Goal: Transaction & Acquisition: Register for event/course

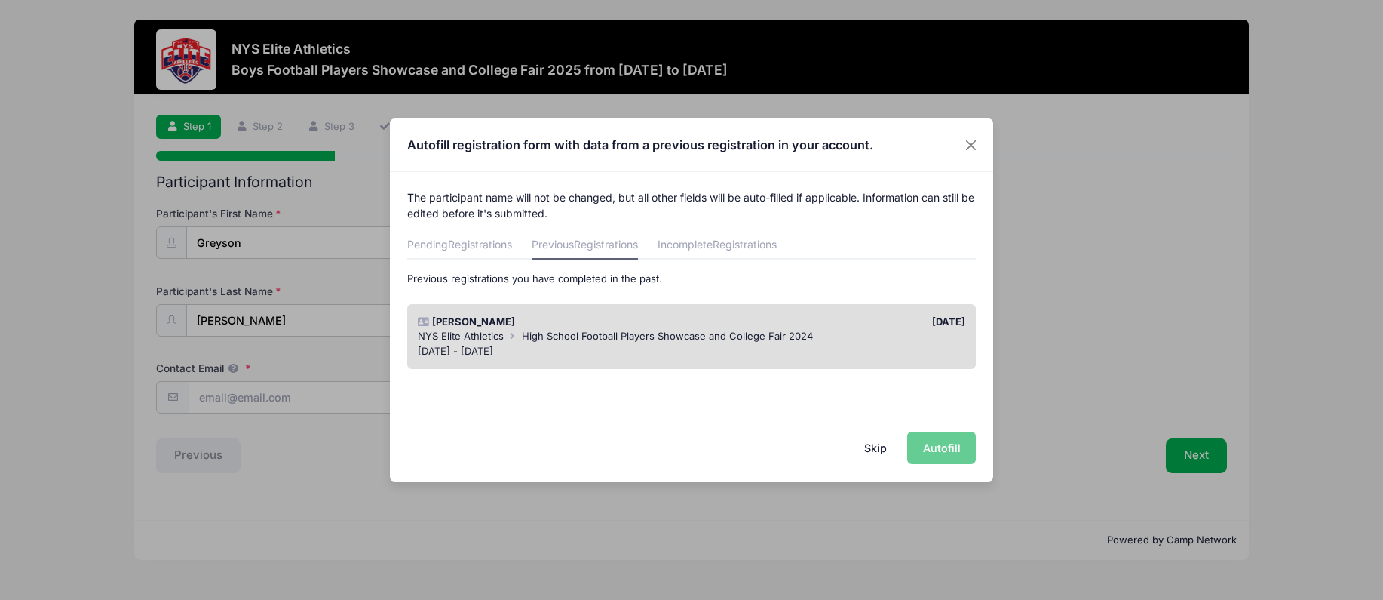
click at [936, 449] on div "Skip Autofill" at bounding box center [691, 446] width 603 height 67
click at [688, 326] on div "Greyson Caswell" at bounding box center [550, 321] width 281 height 15
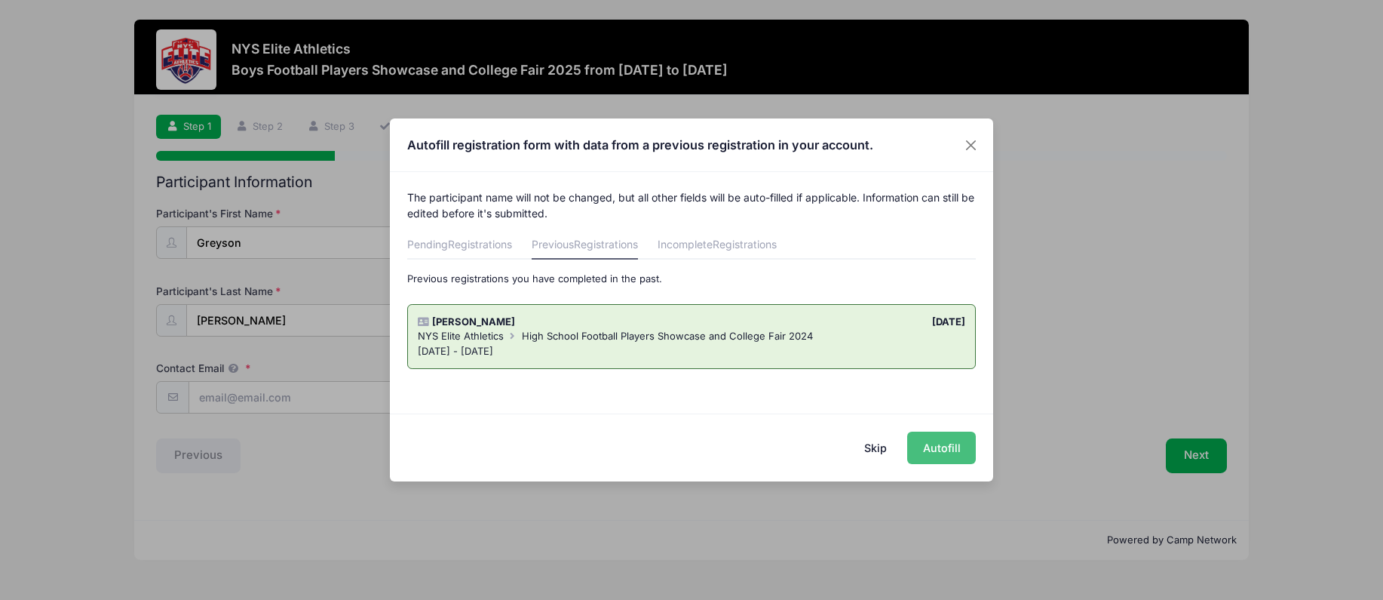
click at [925, 435] on button "Autofill" at bounding box center [941, 447] width 69 height 32
type input "[EMAIL_ADDRESS][DOMAIN_NAME]"
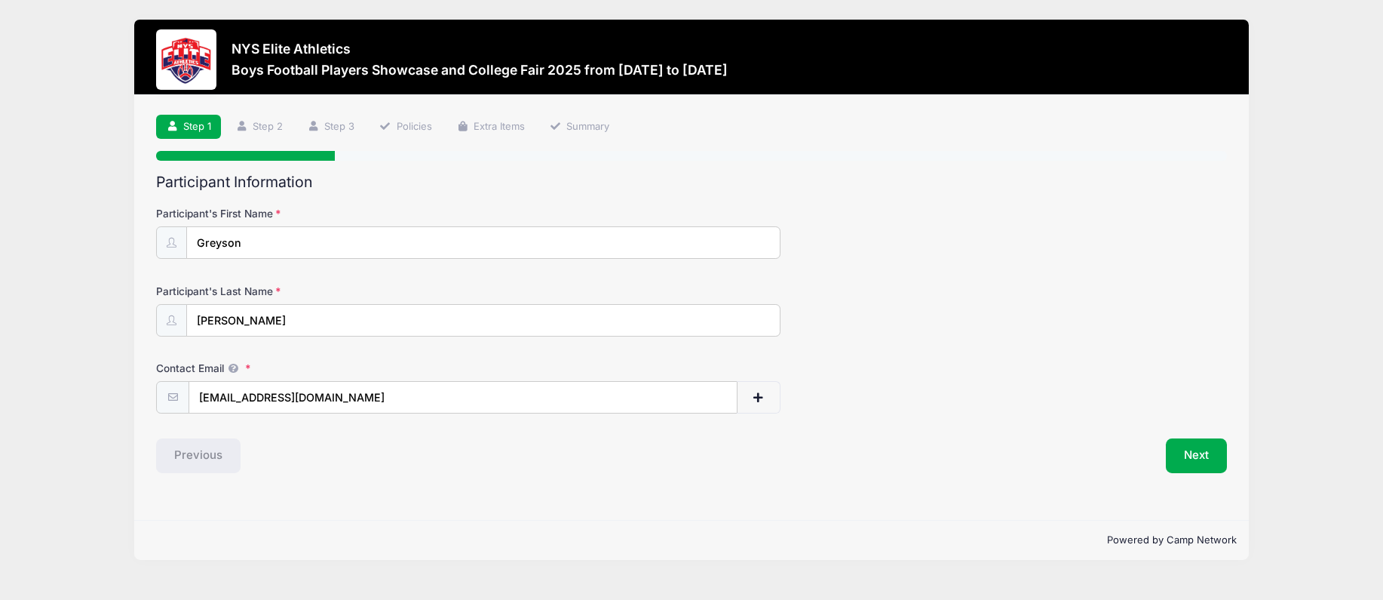
click at [299, 445] on div "Previous" at bounding box center [420, 455] width 543 height 35
click at [1197, 456] on button "Next" at bounding box center [1196, 455] width 61 height 35
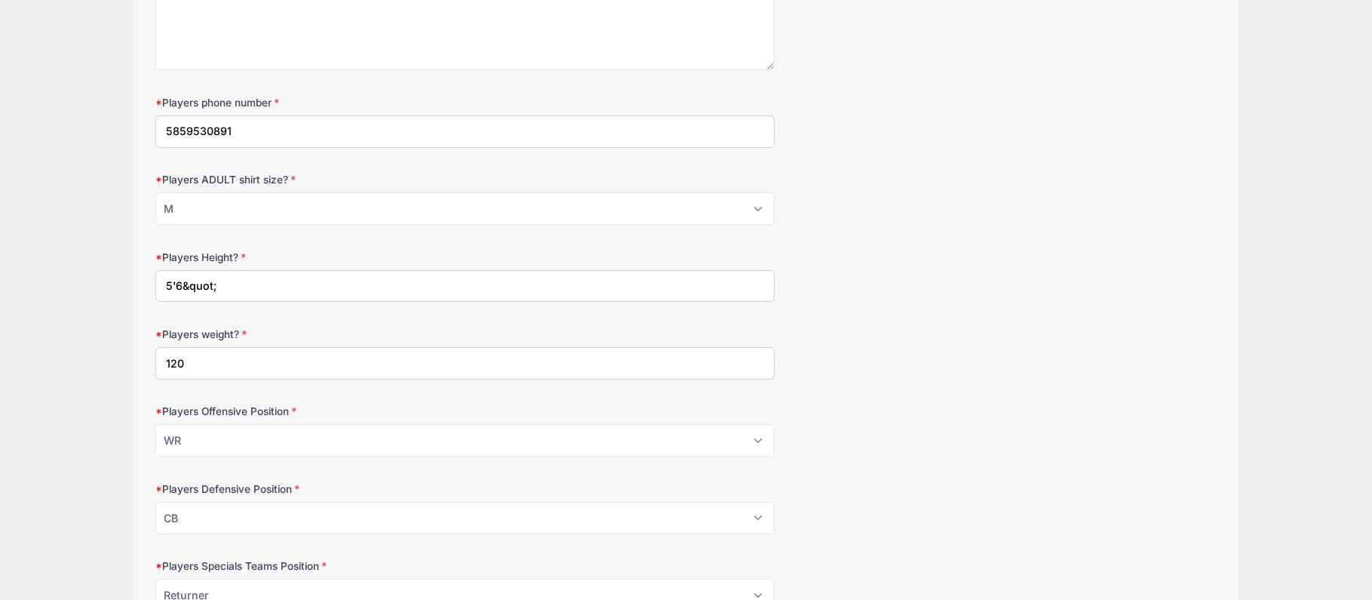
scroll to position [679, 0]
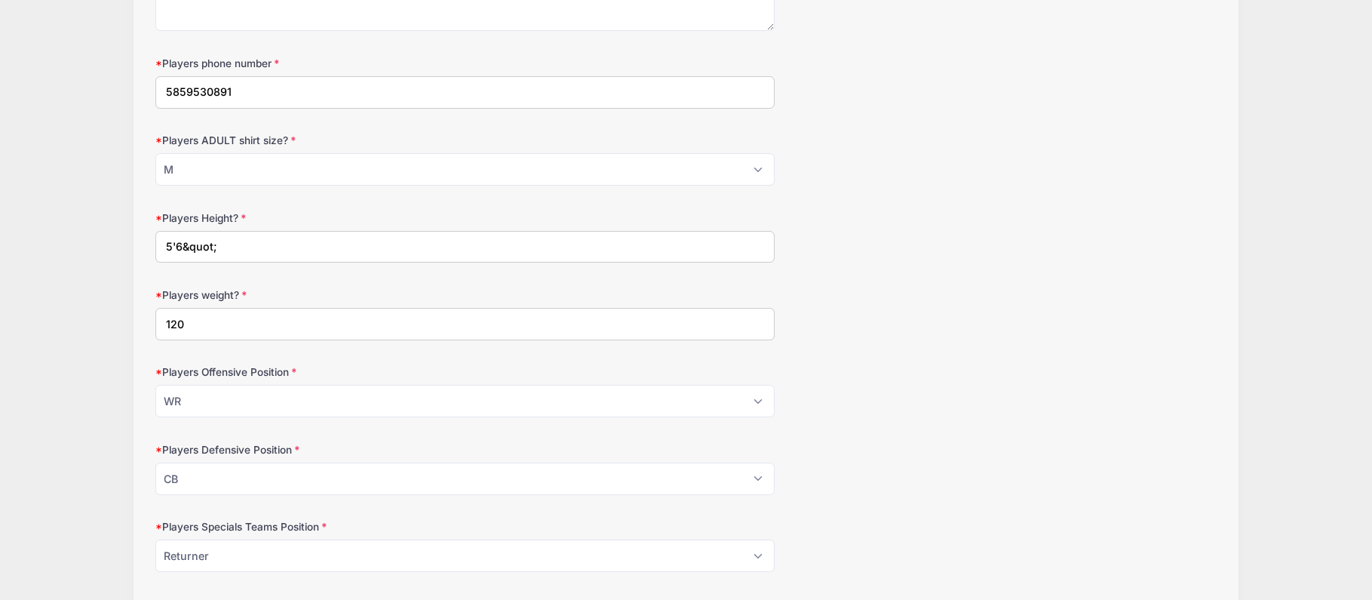
click at [267, 249] on input "5'6&quot;" at bounding box center [464, 247] width 619 height 32
type input "5'8""
click at [241, 330] on input "120" at bounding box center [464, 324] width 619 height 32
type input "130"
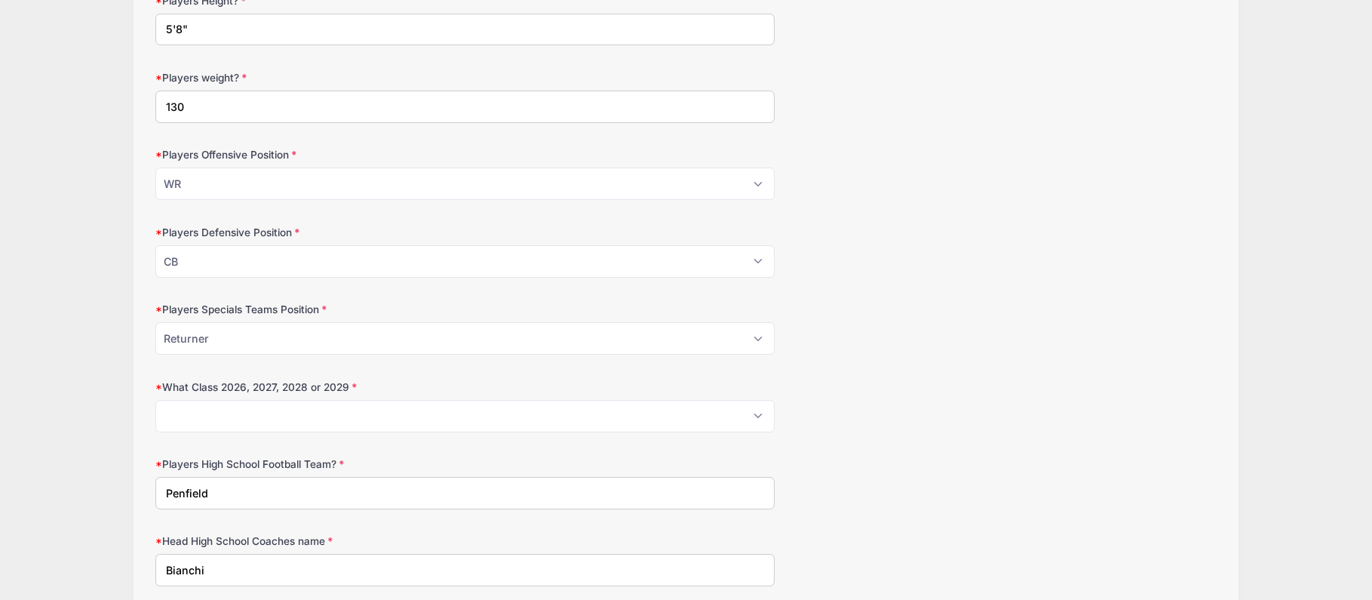
scroll to position [905, 0]
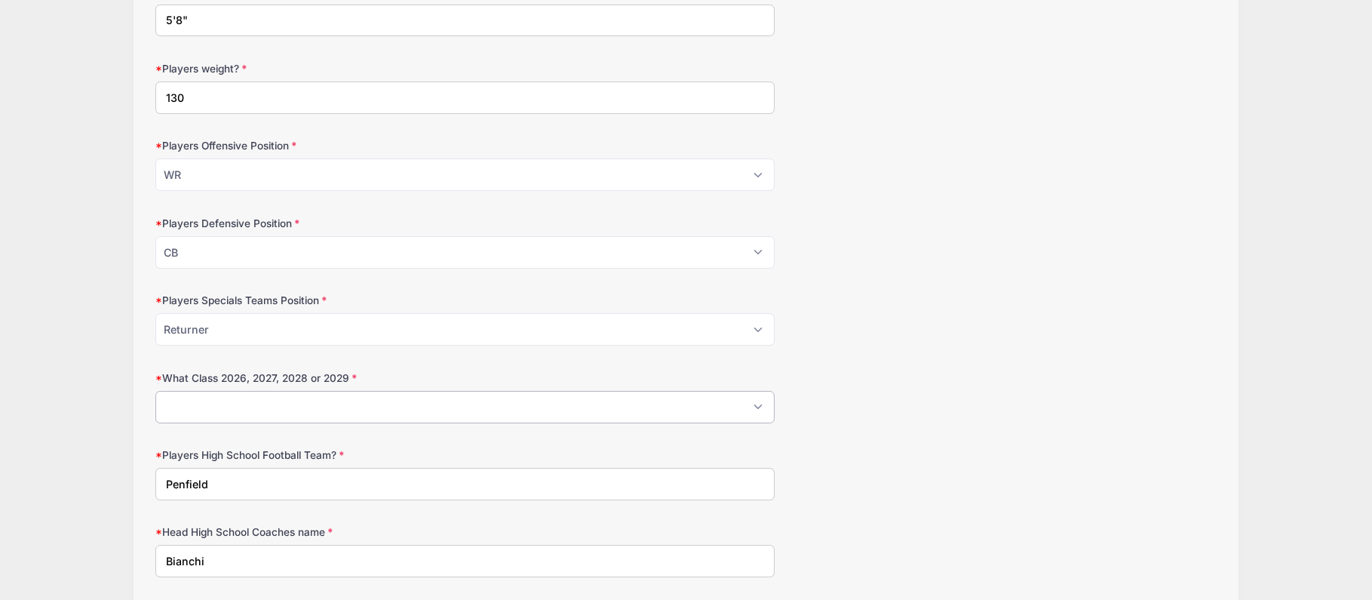
click at [431, 409] on select "Please Select 2026 2027 2028 2029" at bounding box center [464, 407] width 619 height 32
select select "2027"
click at [155, 391] on select "Please Select 2026 2027 2028 2029" at bounding box center [464, 407] width 619 height 32
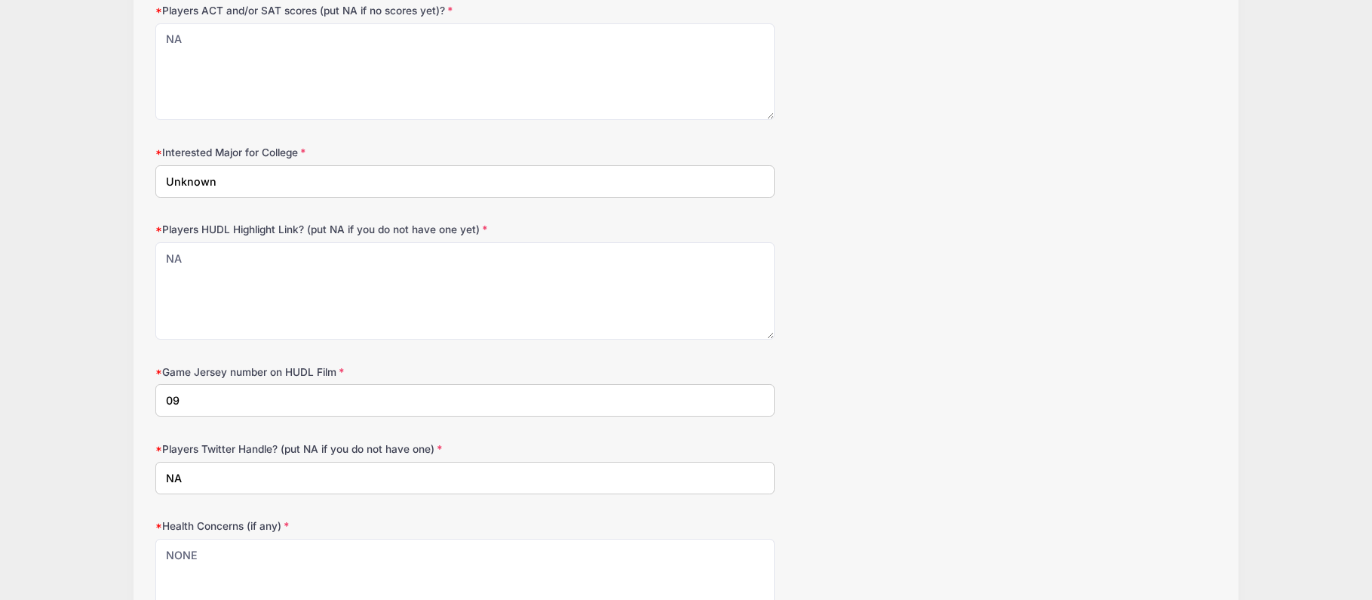
scroll to position [1659, 0]
drag, startPoint x: 183, startPoint y: 402, endPoint x: 164, endPoint y: 404, distance: 18.2
click at [164, 404] on input "09" at bounding box center [464, 399] width 619 height 32
type input "1"
type input "9"
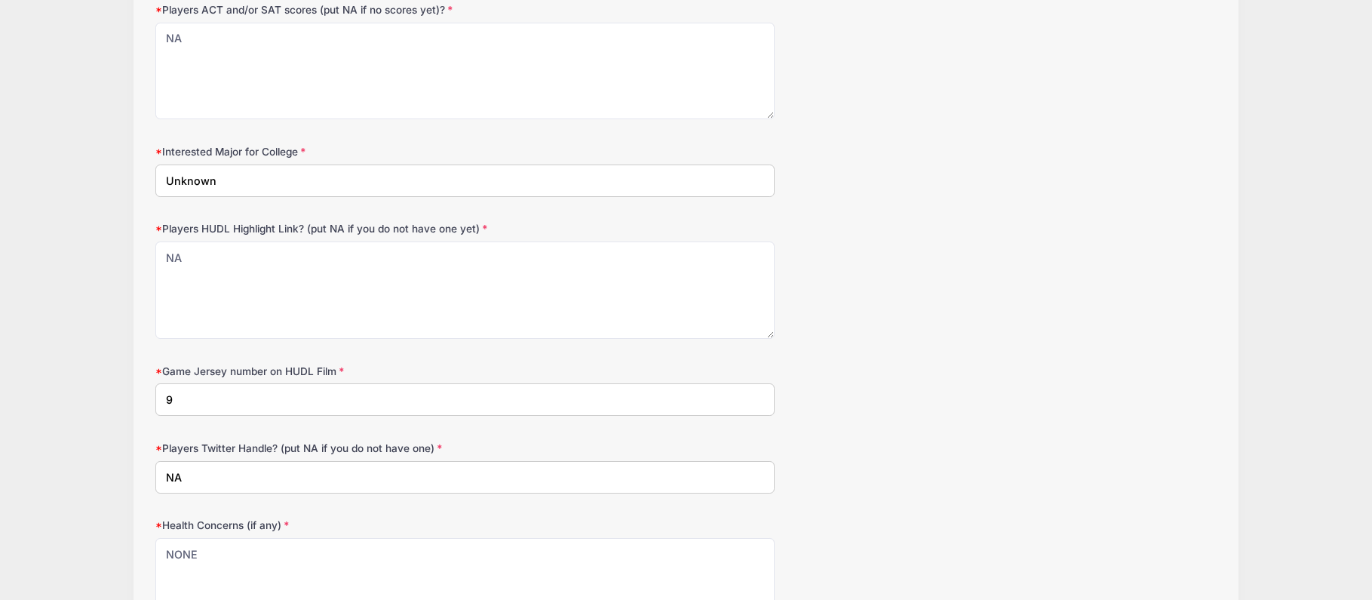
click at [813, 379] on div "Game Jersey number on HUDL Film 9" at bounding box center [685, 390] width 1061 height 53
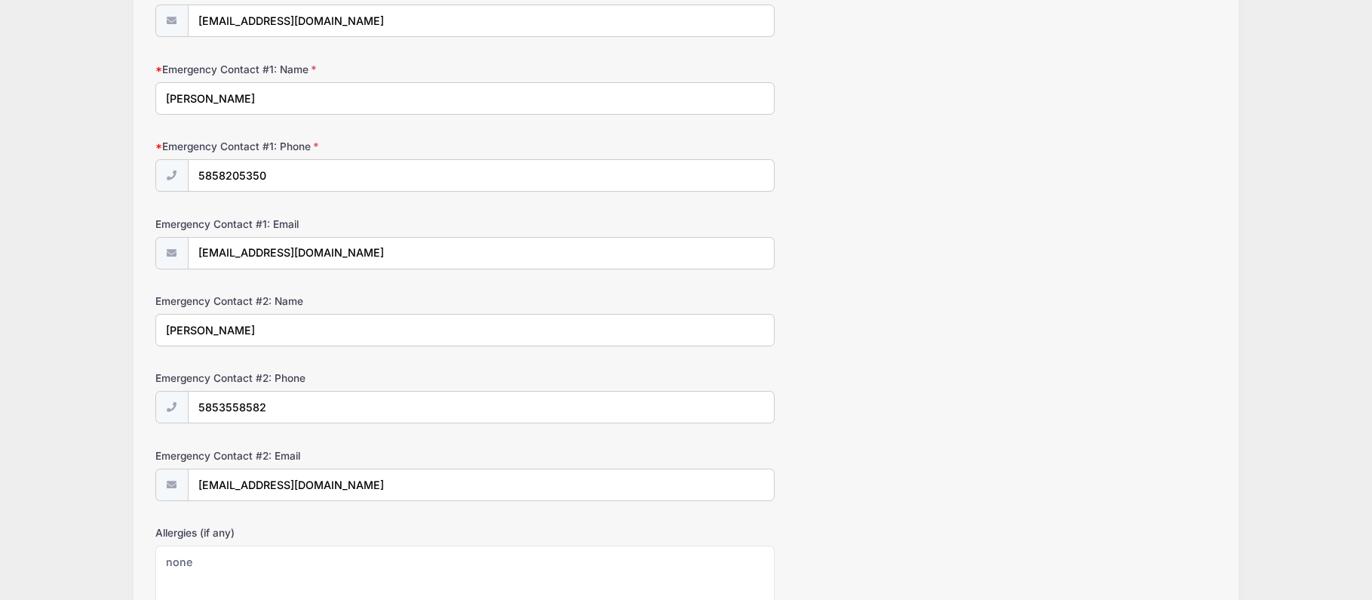
scroll to position [2640, 0]
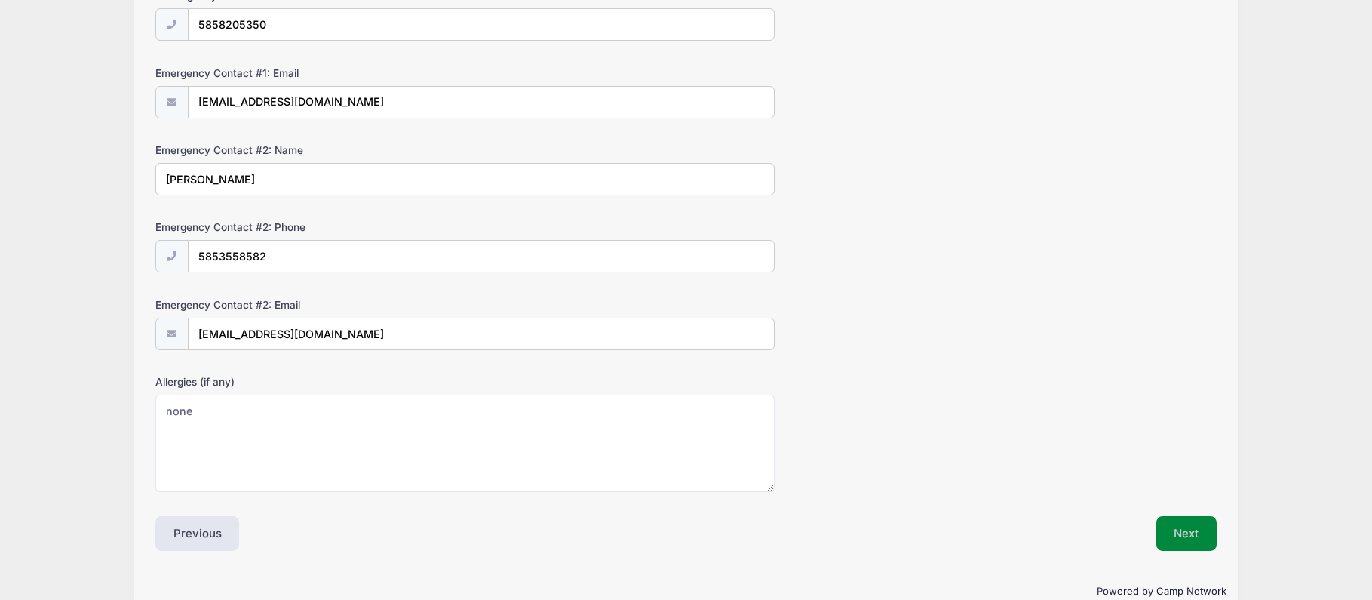
click at [1189, 535] on button "Next" at bounding box center [1186, 533] width 61 height 35
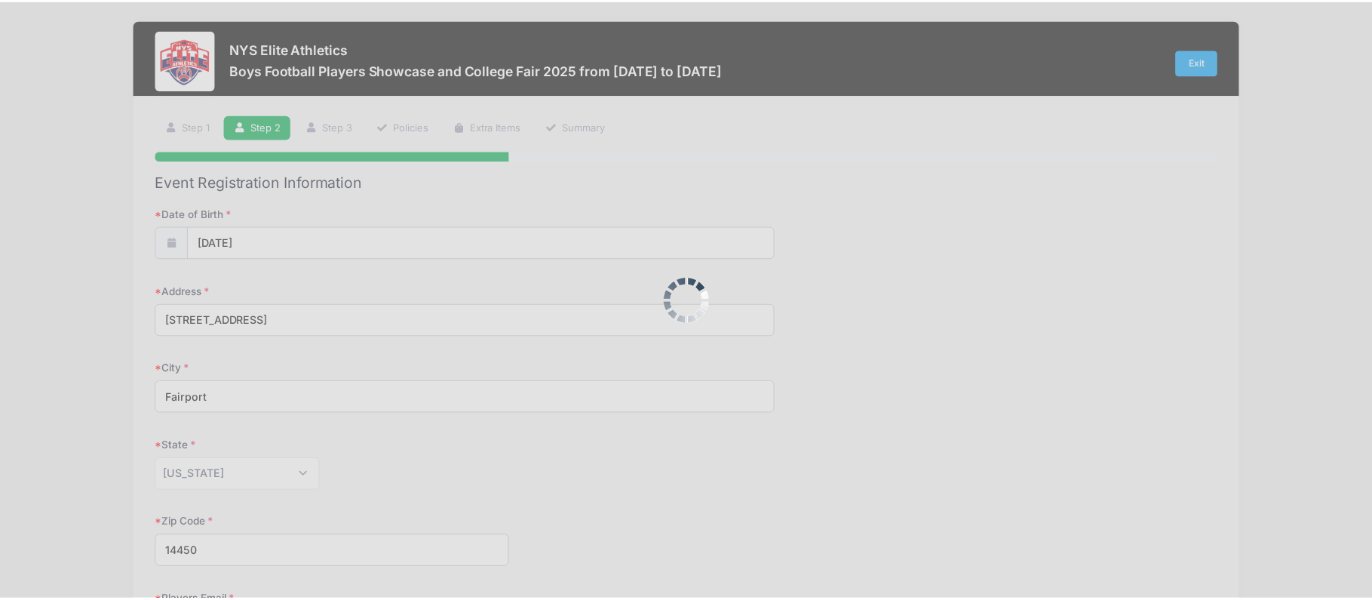
scroll to position [0, 0]
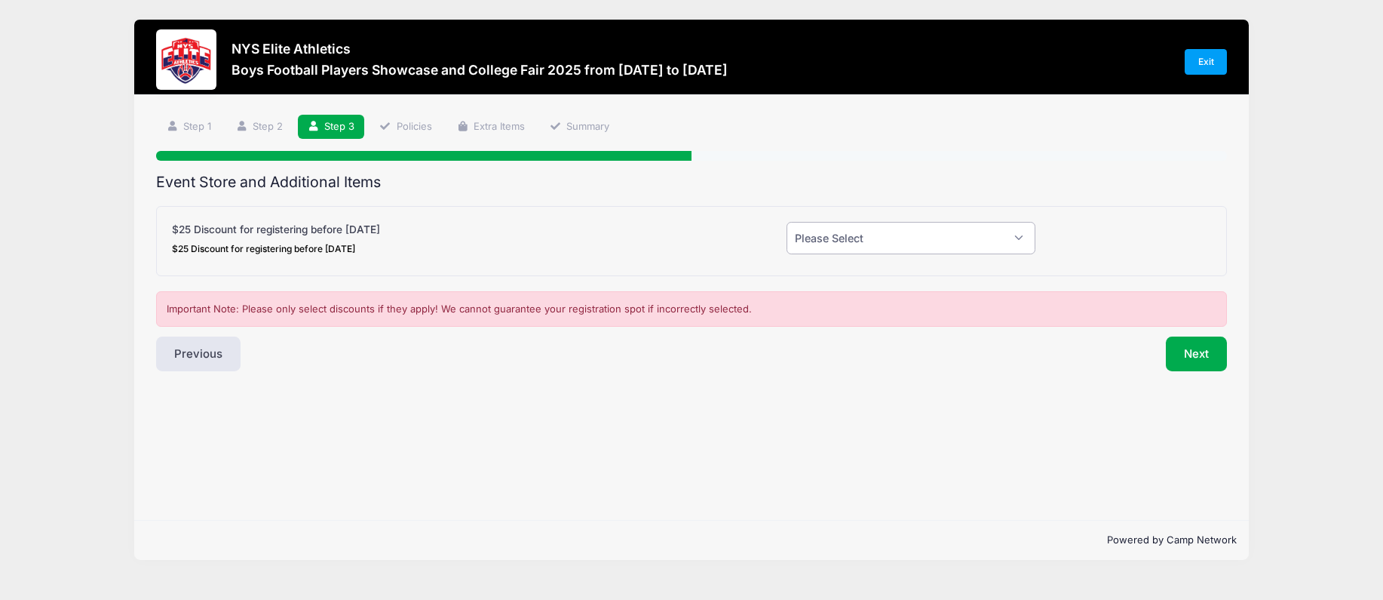
click at [1018, 236] on select "Please Select Yes (-$25.00) No" at bounding box center [911, 238] width 249 height 32
select select "1"
click at [787, 222] on select "Please Select Yes (-$25.00) No" at bounding box center [911, 238] width 249 height 32
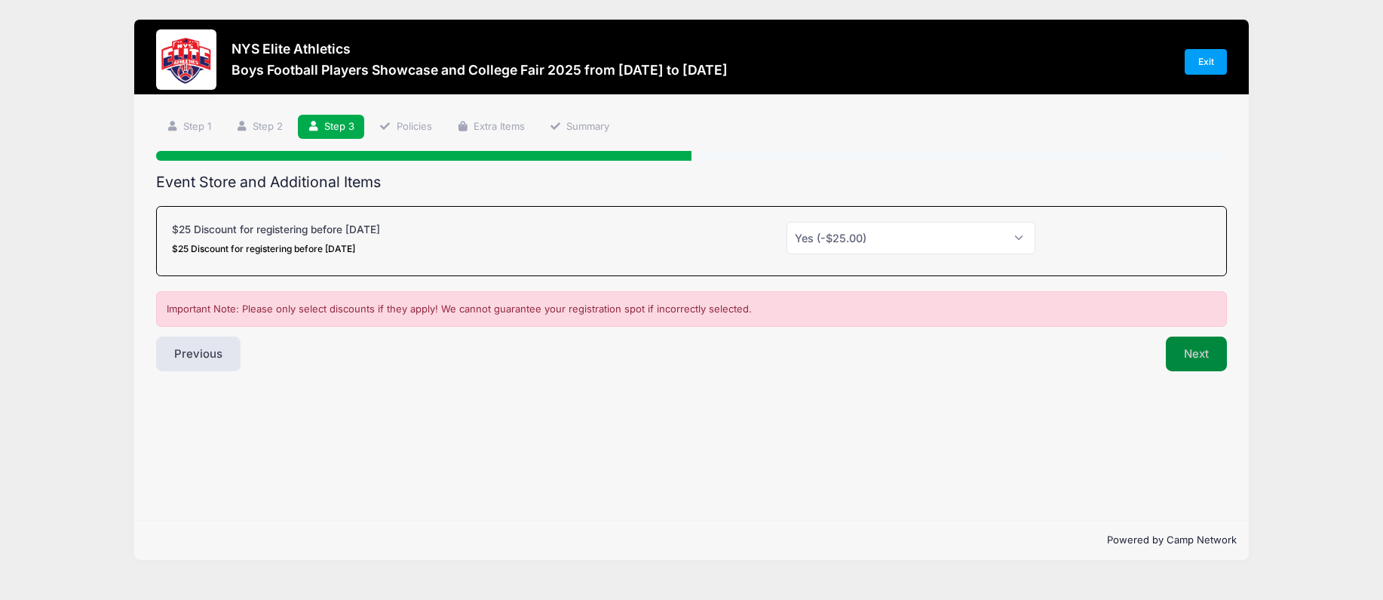
click at [1200, 357] on button "Next" at bounding box center [1196, 353] width 61 height 35
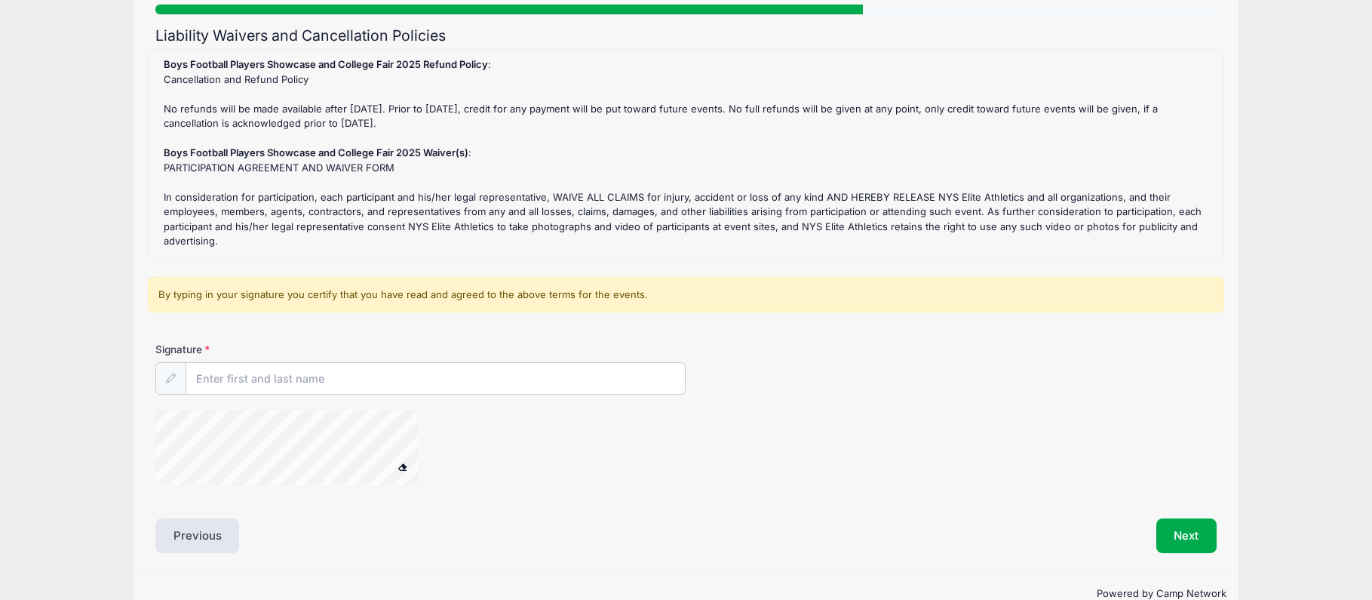
scroll to position [151, 0]
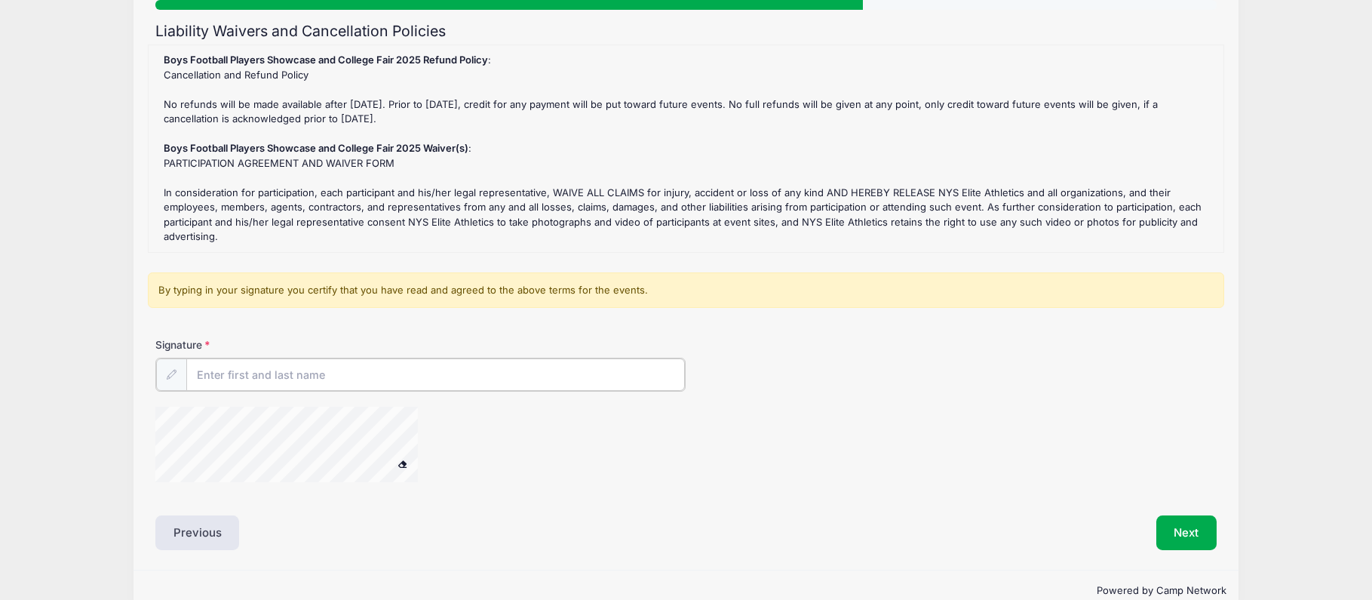
click at [303, 375] on input "Signature" at bounding box center [435, 374] width 499 height 32
type input "Doug Caswell"
click at [182, 495] on div "Signature Doug Caswell" at bounding box center [686, 416] width 1076 height 158
click at [343, 489] on div "Signature Doug Caswell" at bounding box center [686, 416] width 1076 height 158
click at [1176, 538] on button "Next" at bounding box center [1186, 531] width 61 height 35
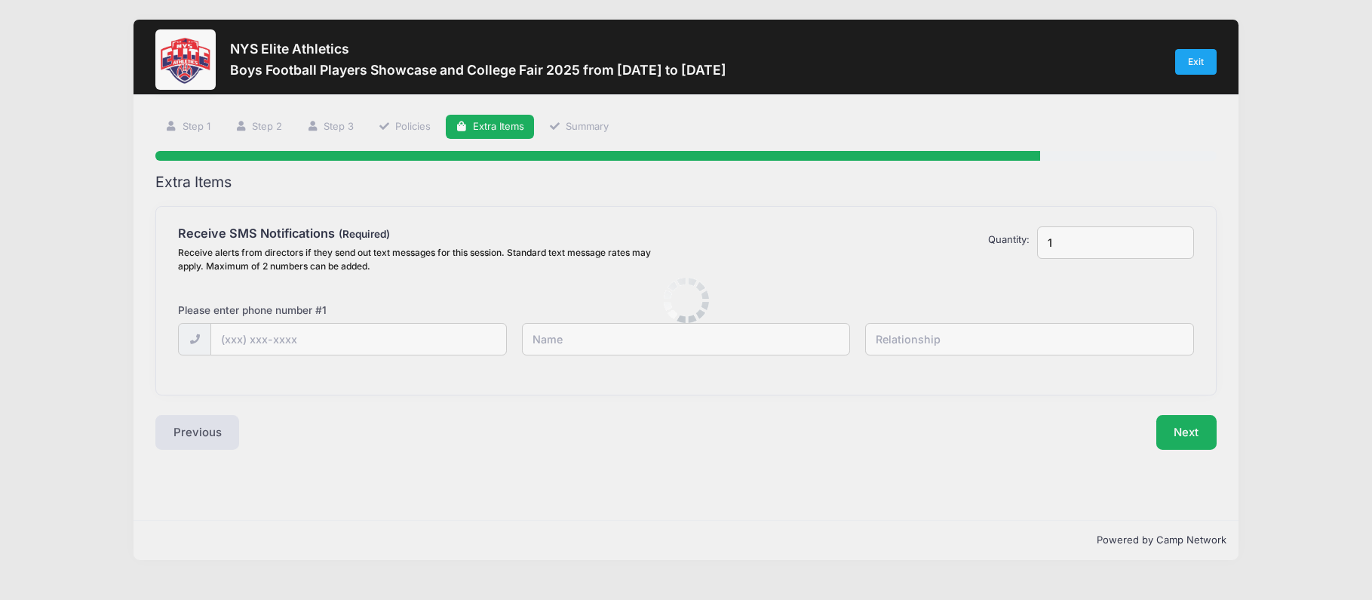
scroll to position [0, 0]
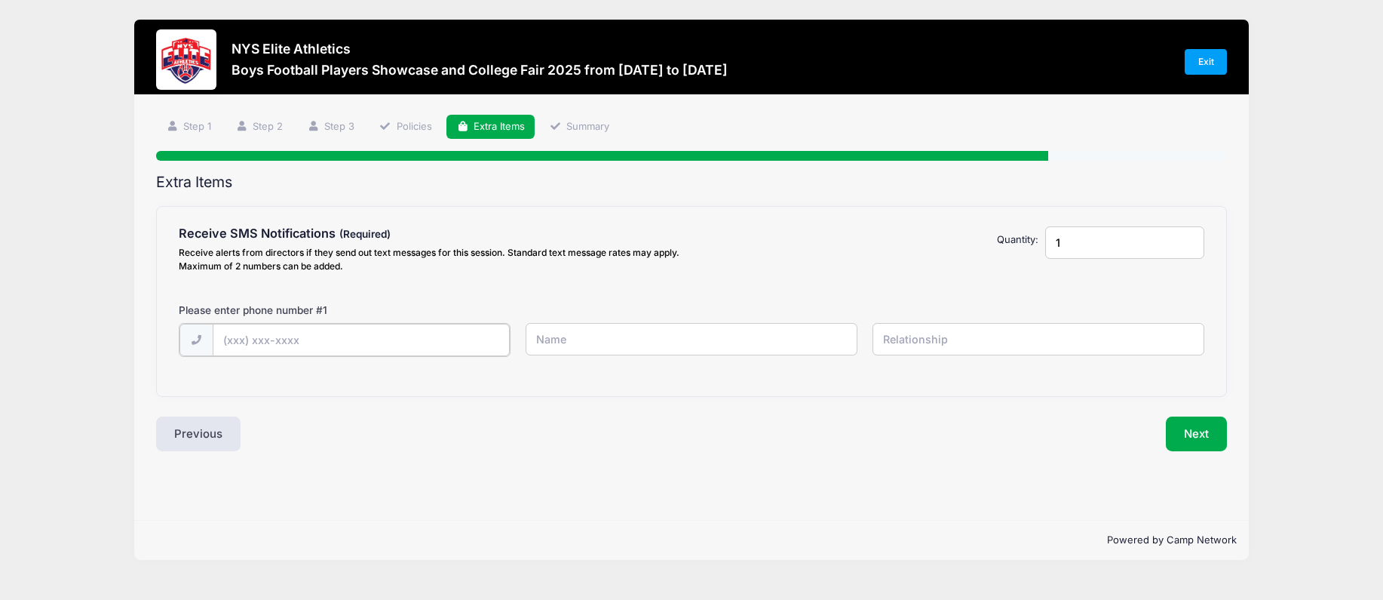
click at [0, 0] on input "text" at bounding box center [0, 0] width 0 height 0
type input "(585) 820-5350"
click at [0, 0] on input "text" at bounding box center [0, 0] width 0 height 0
click at [0, 0] on input "doug Caswell" at bounding box center [0, 0] width 0 height 0
type input "Doug Caswell"
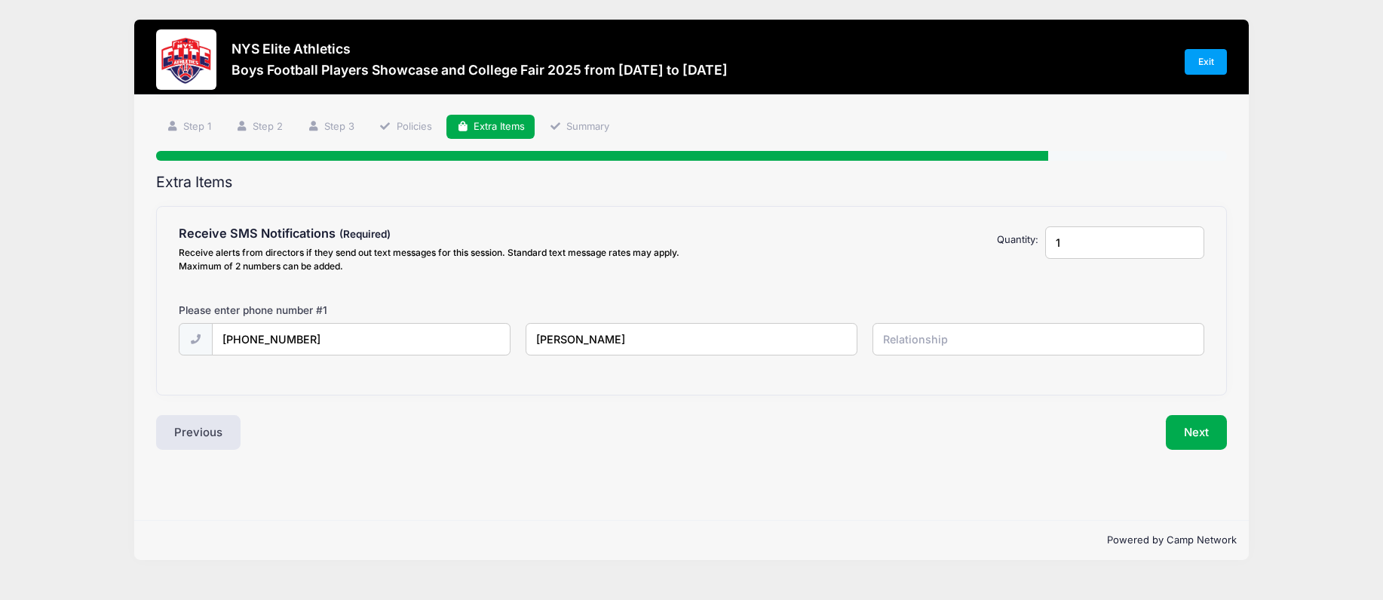
click at [0, 0] on input "text" at bounding box center [0, 0] width 0 height 0
type input "father"
click at [1195, 429] on button "Next" at bounding box center [1196, 432] width 61 height 35
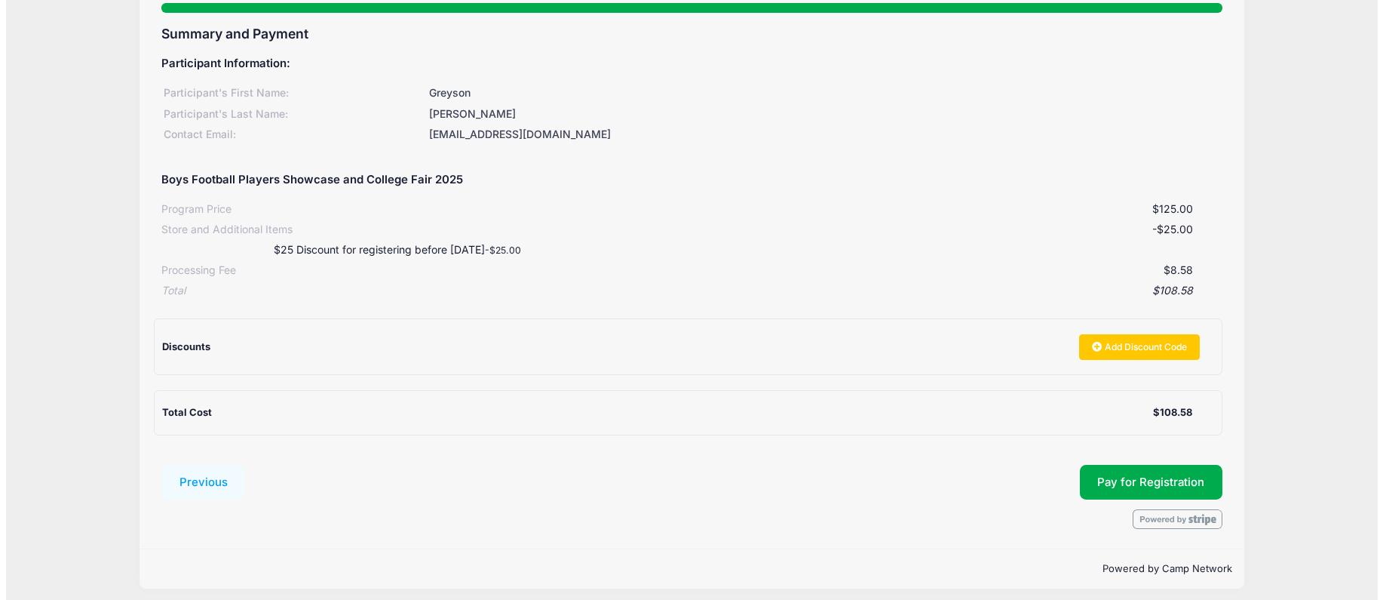
scroll to position [156, 0]
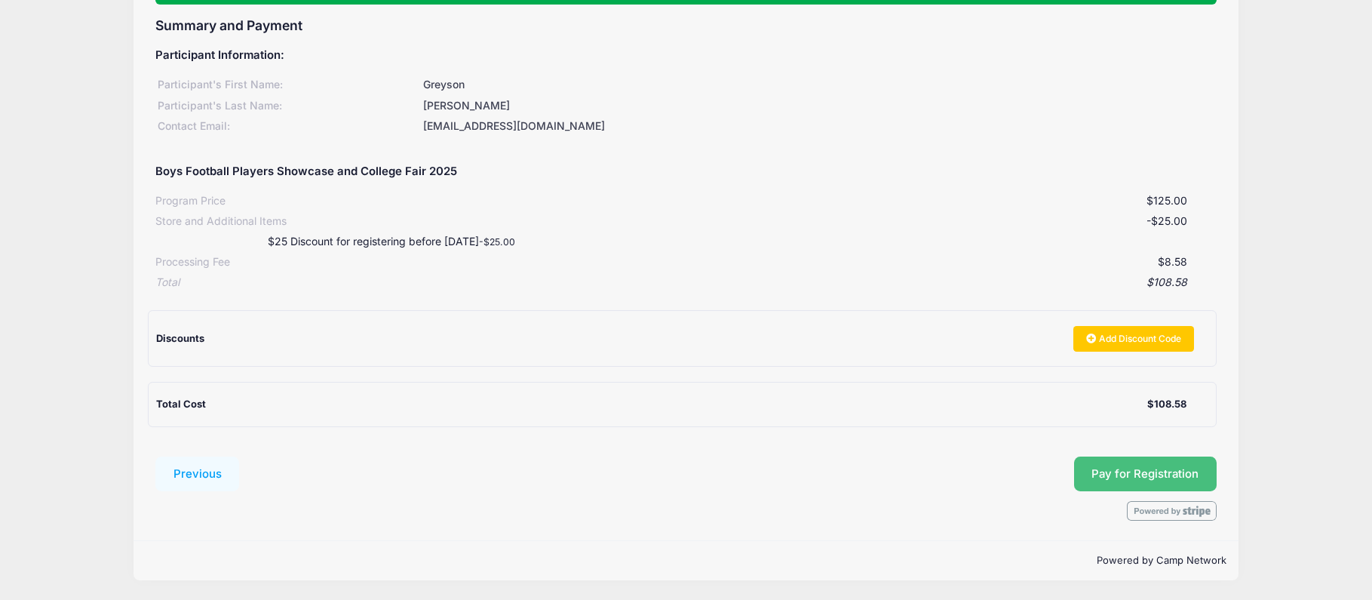
click at [1123, 474] on span "Pay for Registration" at bounding box center [1144, 474] width 107 height 14
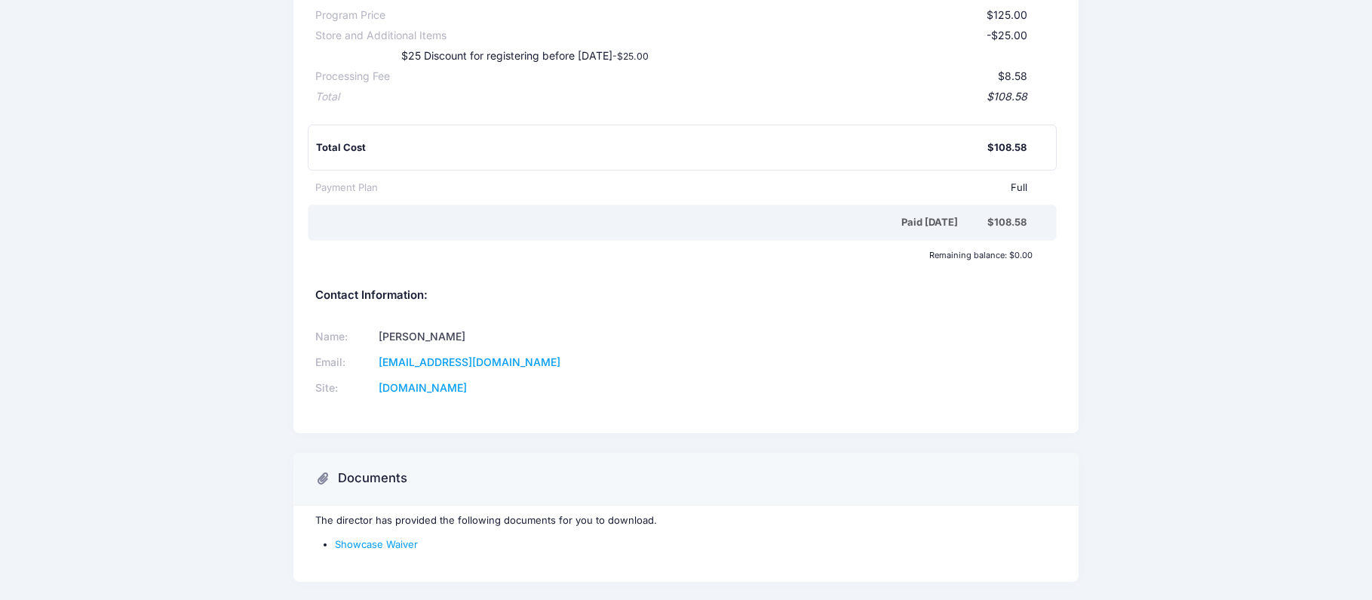
scroll to position [226, 0]
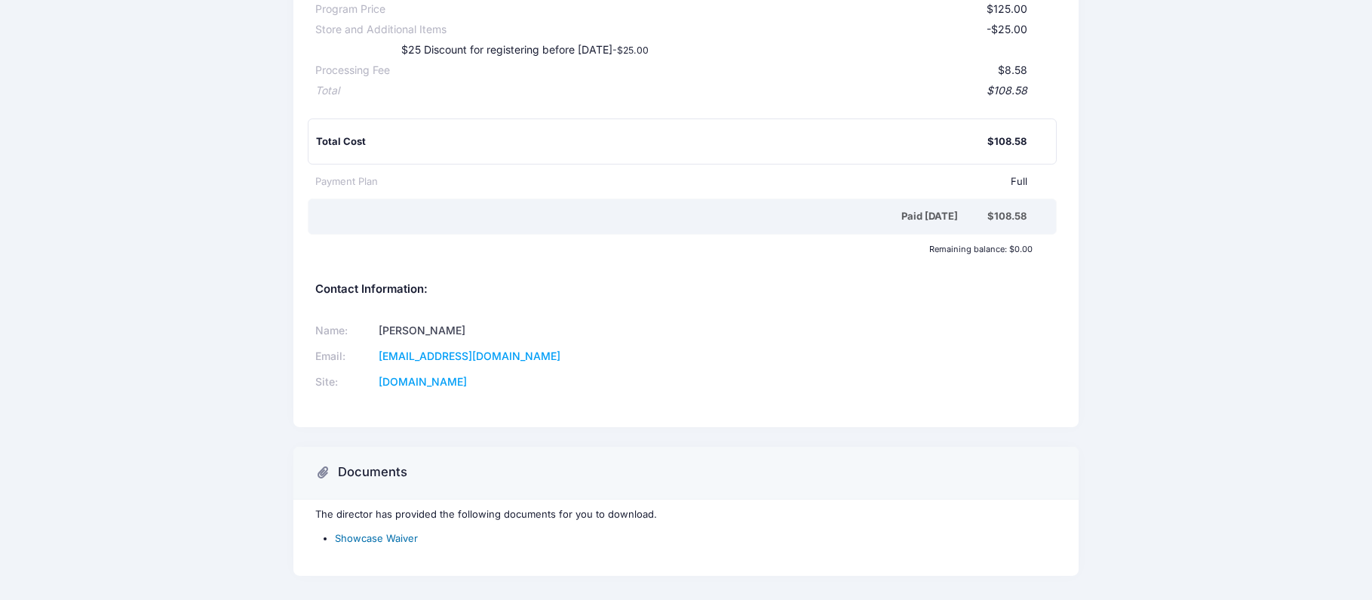
click at [403, 535] on link "Showcase Waiver" at bounding box center [376, 538] width 83 height 12
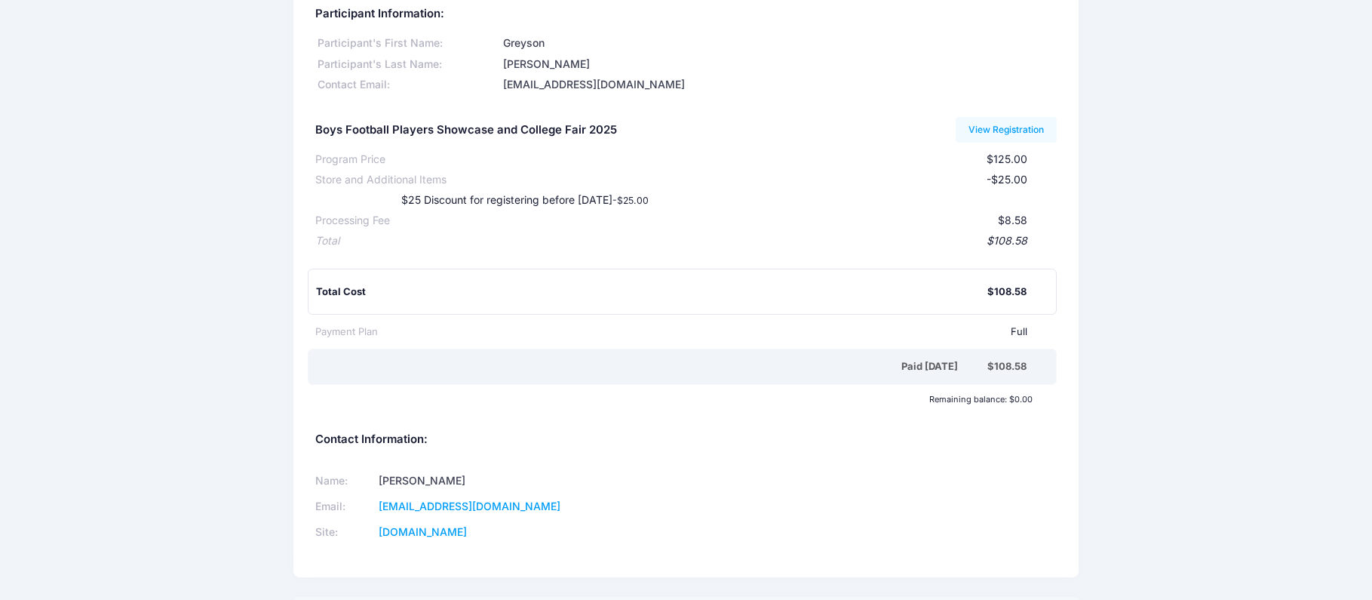
scroll to position [0, 0]
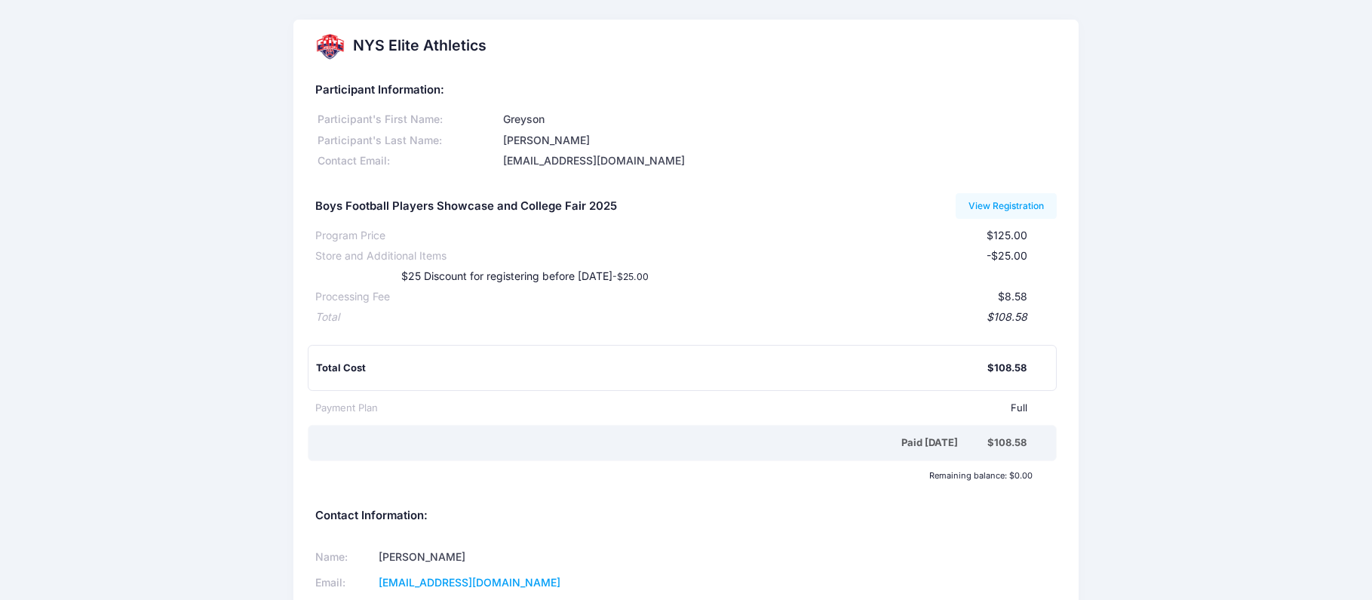
click at [327, 45] on div at bounding box center [330, 46] width 30 height 30
